Goal: Information Seeking & Learning: Learn about a topic

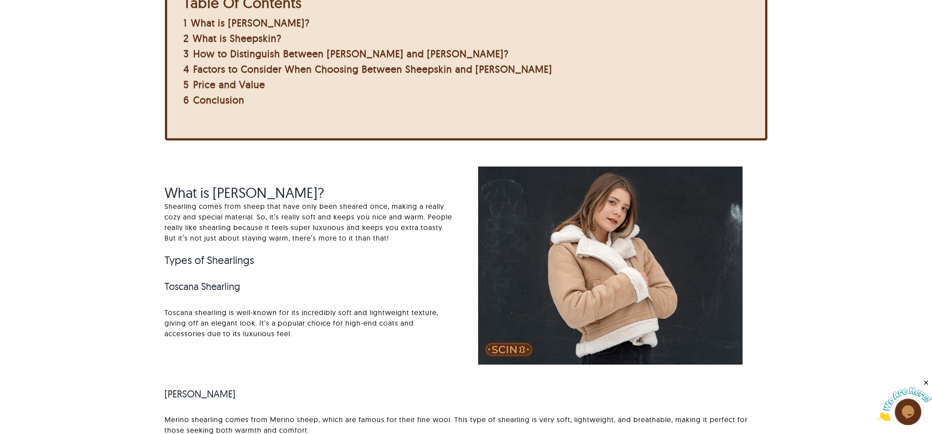
click at [184, 192] on span "What is [PERSON_NAME]?" at bounding box center [244, 193] width 160 height 18
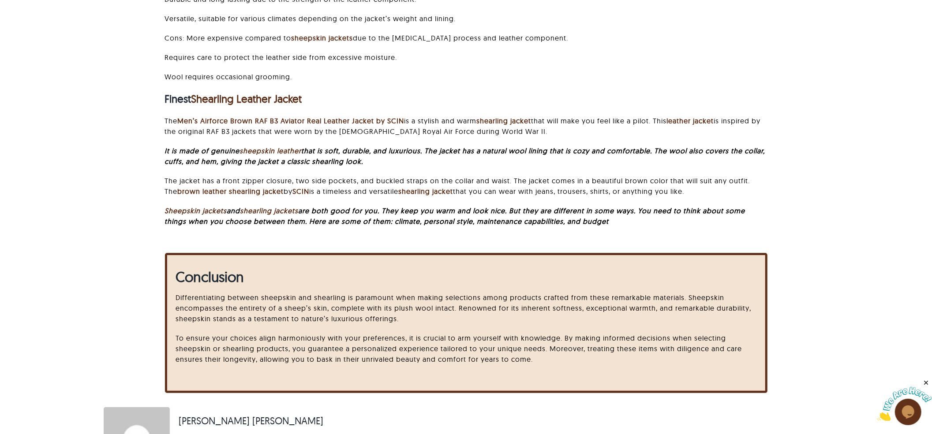
scroll to position [2645, 0]
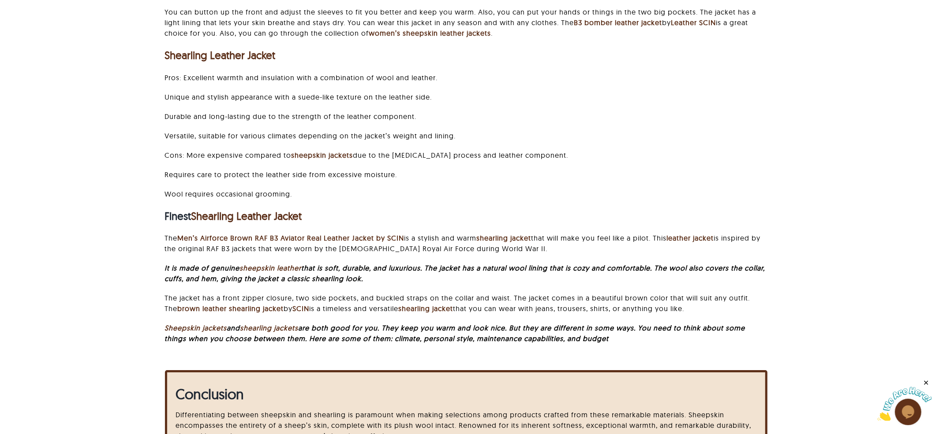
click at [165, 209] on strong "Finest Shearling Leather Jacket" at bounding box center [232, 215] width 137 height 13
drag, startPoint x: 165, startPoint y: 217, endPoint x: 440, endPoint y: 200, distance: 275.6
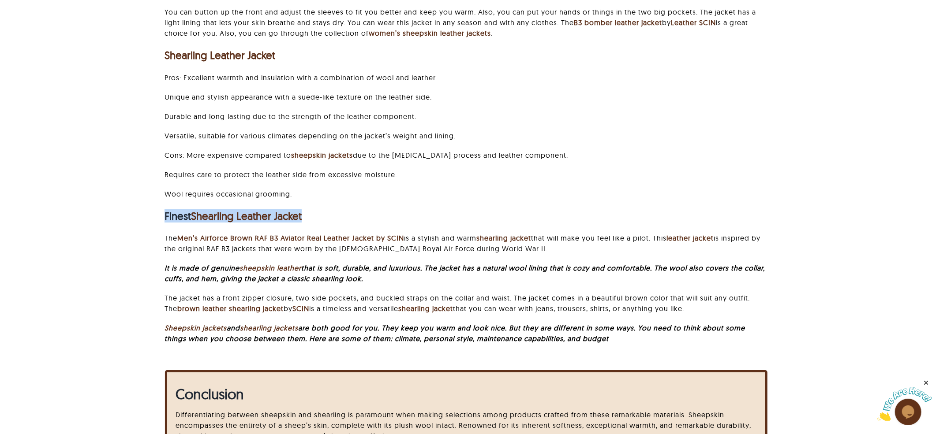
click at [440, 200] on div "Finest Sheepskin Leather Jacket Look cool and cozy in the B3 sheepskin bomber l…" at bounding box center [465, 137] width 602 height 429
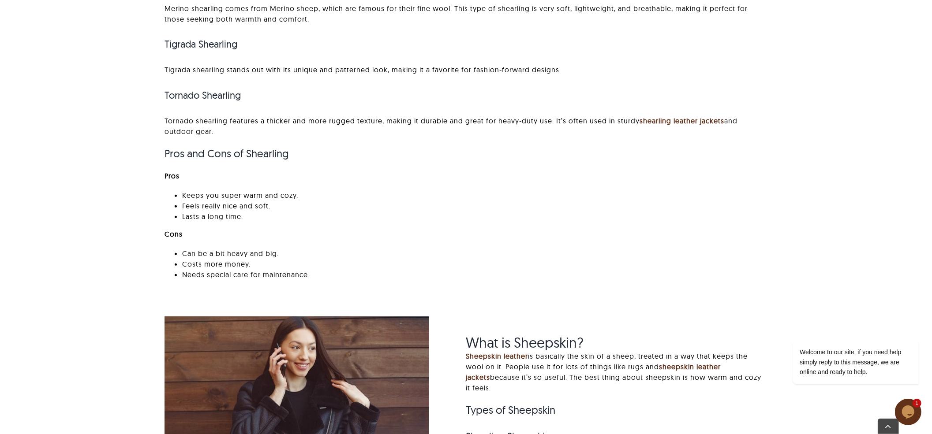
scroll to position [882, 0]
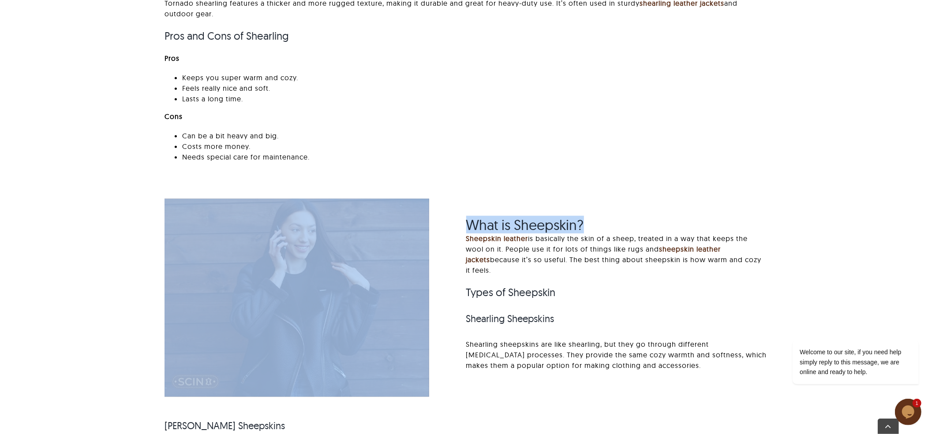
drag, startPoint x: 450, startPoint y: 230, endPoint x: 600, endPoint y: 221, distance: 150.6
click at [600, 221] on div "What is Sheepskin? Sheepskin leather is basically the skin of a sheep, treated …" at bounding box center [466, 438] width 626 height 479
click at [600, 221] on h2 "What is Sheepskin?" at bounding box center [616, 224] width 301 height 17
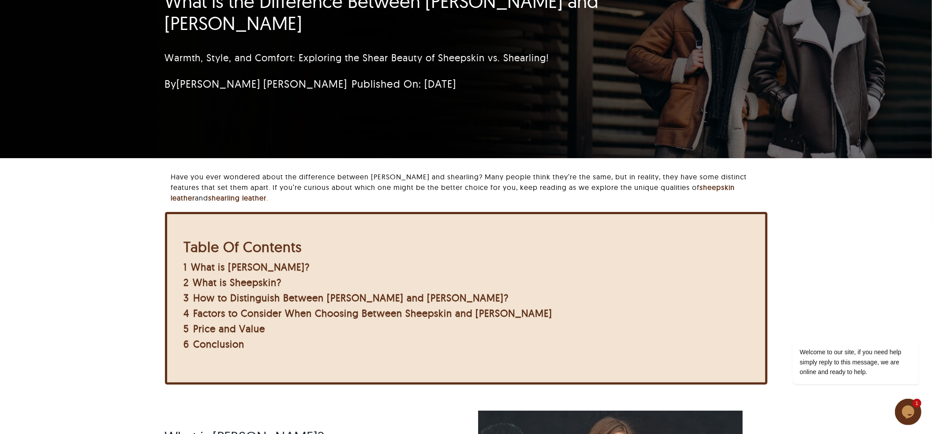
scroll to position [0, 0]
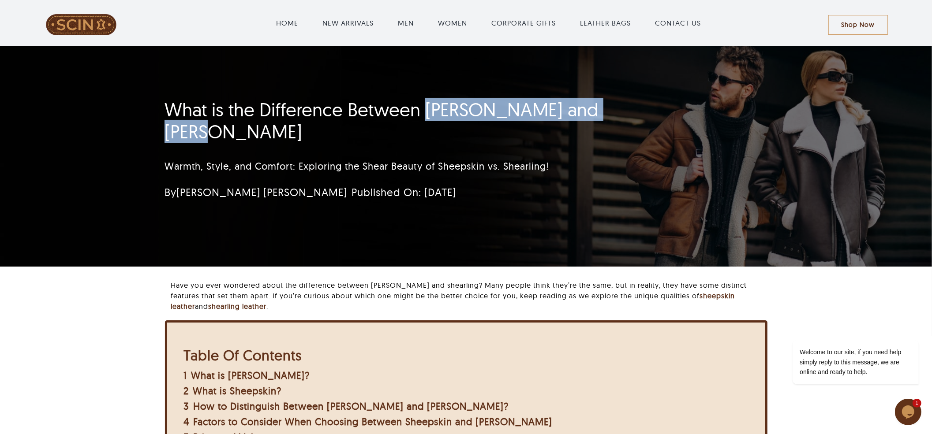
drag, startPoint x: 422, startPoint y: 122, endPoint x: 646, endPoint y: 123, distance: 223.5
click at [646, 123] on h1 "What is the Difference Between [PERSON_NAME] and [PERSON_NAME]" at bounding box center [413, 121] width 498 height 45
copy h1 "Shearling and [PERSON_NAME]"
